Goal: Transaction & Acquisition: Subscribe to service/newsletter

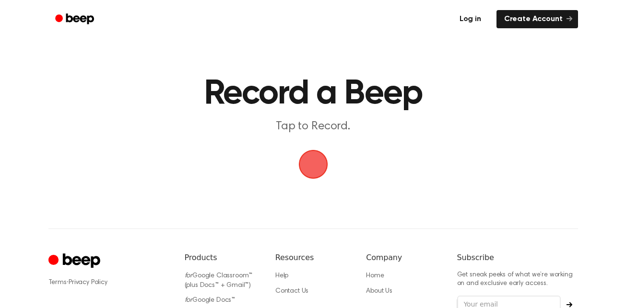
click at [459, 19] on link "Log in" at bounding box center [470, 19] width 41 height 22
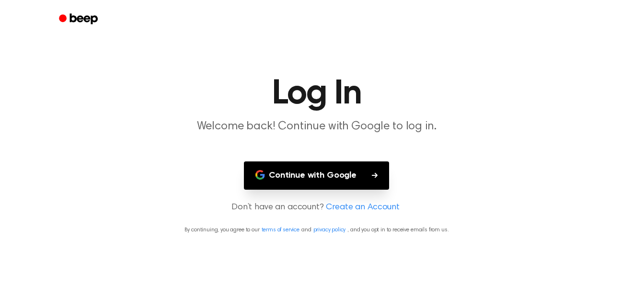
click at [325, 181] on button "Continue with Google" at bounding box center [316, 176] width 145 height 28
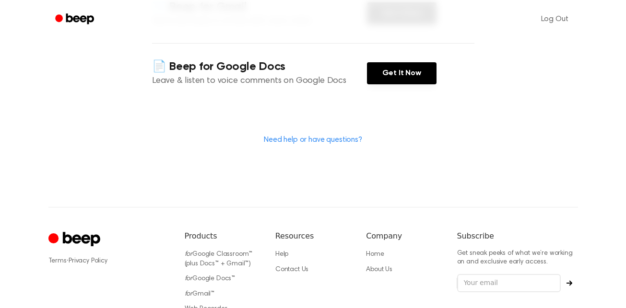
scroll to position [144, 0]
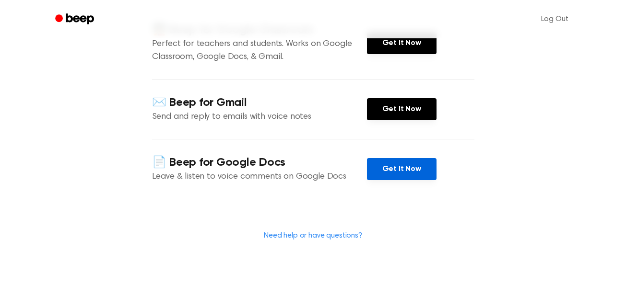
click at [389, 171] on link "Get It Now" at bounding box center [402, 169] width 70 height 22
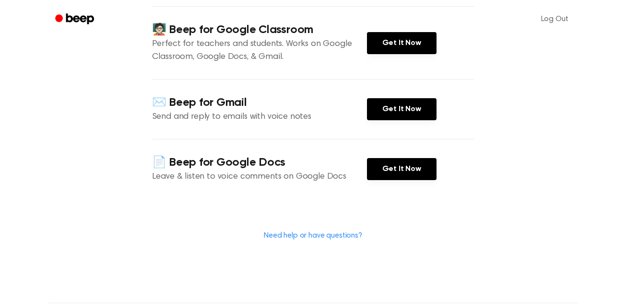
scroll to position [0, 0]
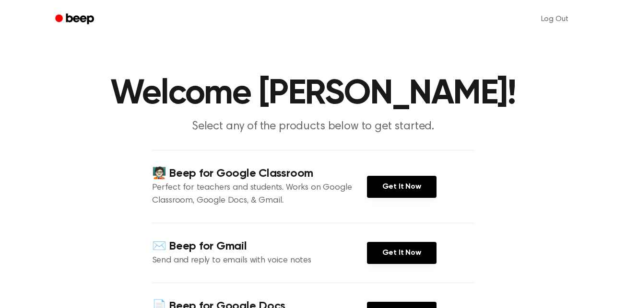
click at [95, 23] on icon "Beep" at bounding box center [75, 19] width 41 height 14
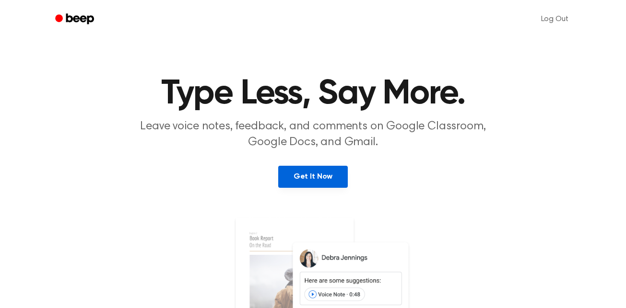
click at [300, 175] on link "Get It Now" at bounding box center [313, 177] width 70 height 22
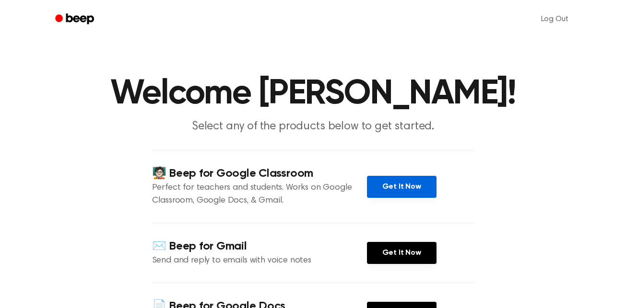
scroll to position [96, 0]
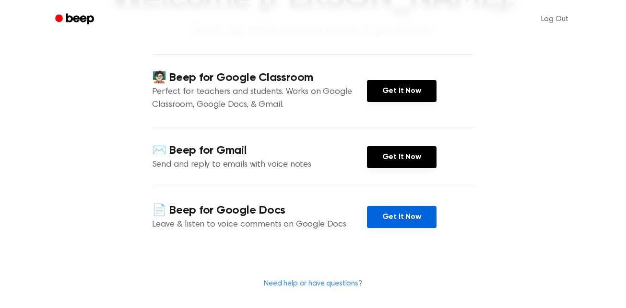
click at [401, 215] on link "Get It Now" at bounding box center [402, 217] width 70 height 22
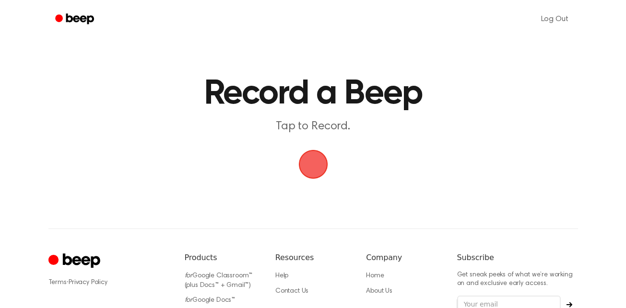
click at [319, 160] on span "button" at bounding box center [312, 164] width 53 height 53
click at [318, 156] on span "button" at bounding box center [313, 165] width 54 height 54
